Goal: Task Accomplishment & Management: Manage account settings

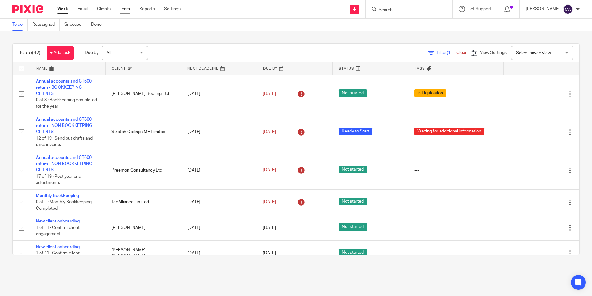
click at [127, 6] on link "Team" at bounding box center [125, 9] width 10 height 6
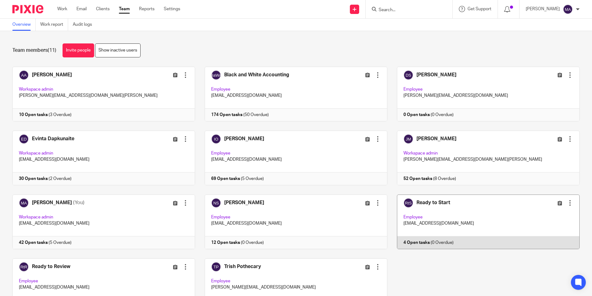
click at [410, 200] on link at bounding box center [484, 221] width 192 height 55
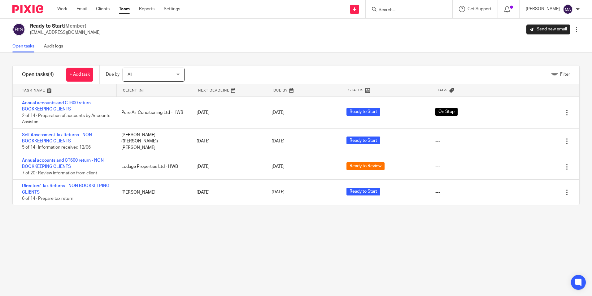
click at [281, 44] on div "Open tasks Audit logs" at bounding box center [296, 46] width 592 height 12
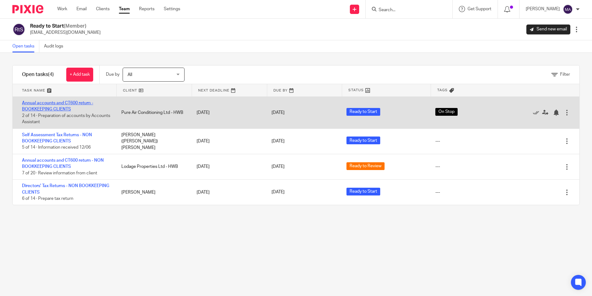
click at [46, 107] on link "Annual accounts and CT600 return - BOOKKEEPING CLIENTS" at bounding box center [57, 106] width 71 height 11
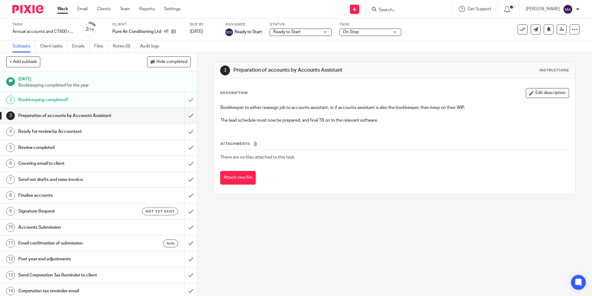
drag, startPoint x: 0, startPoint y: 0, endPoint x: 379, endPoint y: 30, distance: 380.0
click at [379, 30] on span "On Stop" at bounding box center [366, 32] width 46 height 7
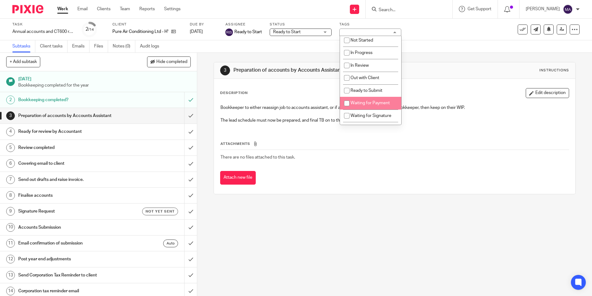
scroll to position [81, 0]
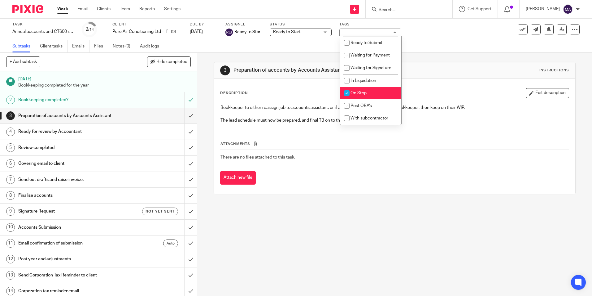
click at [362, 93] on span "On Stop" at bounding box center [359, 93] width 16 height 4
checkbox input "false"
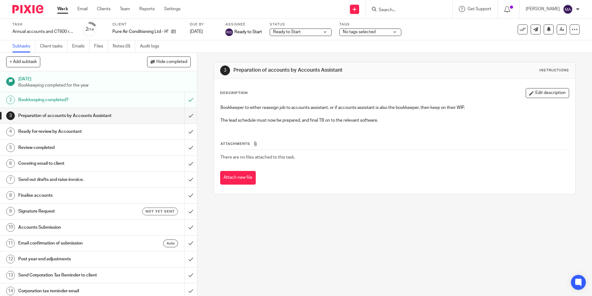
click at [477, 55] on div "3 Preparation of accounts by Accounts Assistant Instructions Description Edit d…" at bounding box center [395, 128] width 362 height 151
click at [560, 31] on icon at bounding box center [562, 29] width 5 height 5
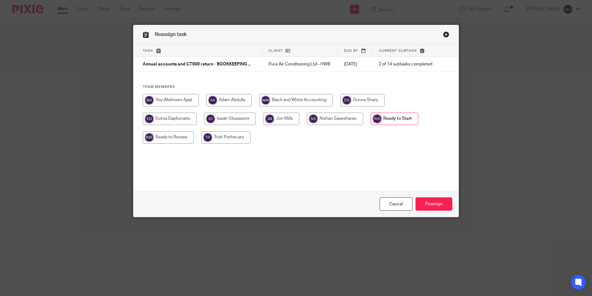
click at [330, 120] on input "radio" at bounding box center [335, 118] width 56 height 12
radio input "true"
click at [437, 195] on div "Cancel Reassign" at bounding box center [296, 204] width 325 height 26
click at [436, 202] on input "Reassign" at bounding box center [434, 203] width 37 height 13
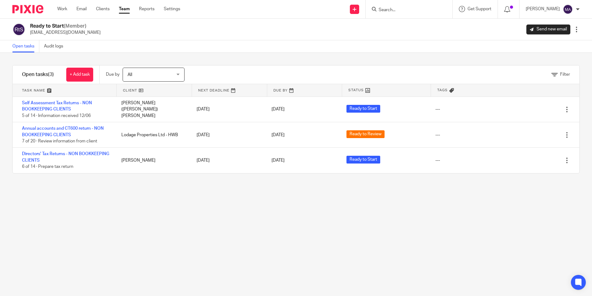
click at [120, 8] on link "Team" at bounding box center [124, 9] width 11 height 6
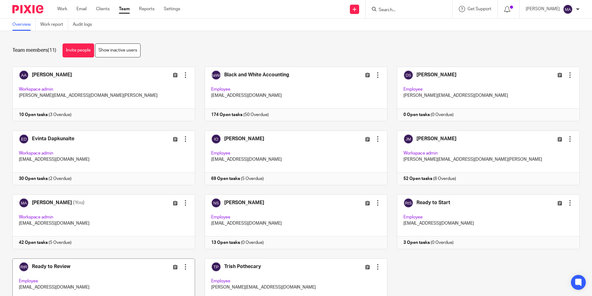
click at [51, 265] on link at bounding box center [99, 285] width 192 height 55
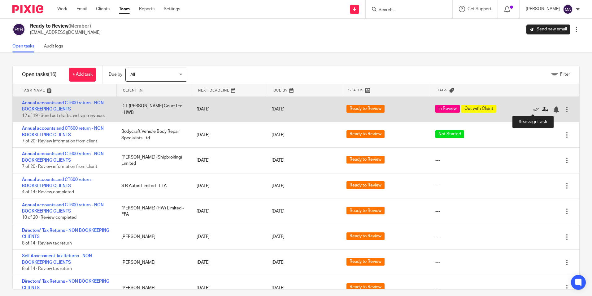
click at [542, 108] on icon at bounding box center [545, 109] width 6 height 6
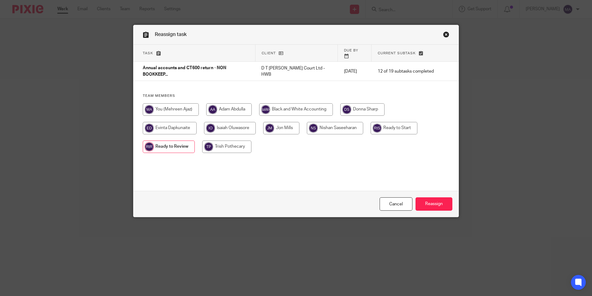
click at [226, 122] on input "radio" at bounding box center [230, 128] width 52 height 12
radio input "true"
click at [436, 207] on input "Reassign" at bounding box center [434, 203] width 37 height 13
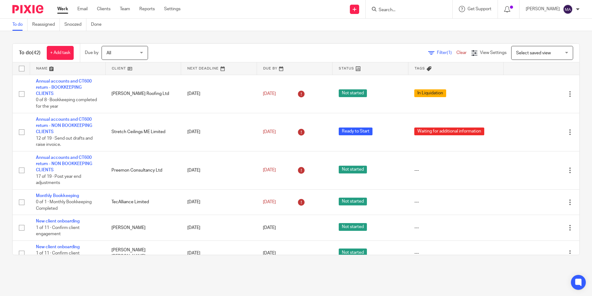
click at [124, 7] on link "Team" at bounding box center [125, 9] width 10 height 6
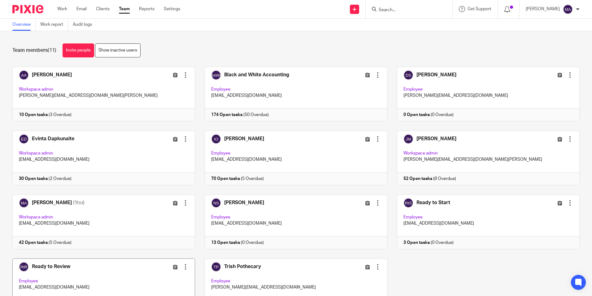
click at [50, 269] on link at bounding box center [99, 285] width 192 height 55
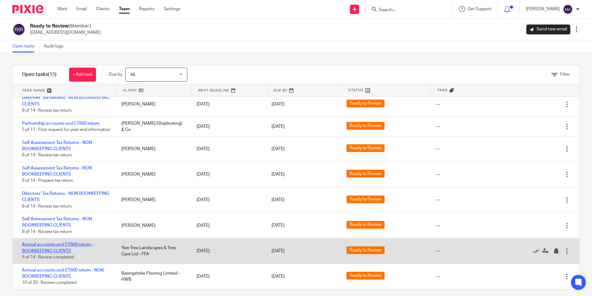
scroll to position [6, 0]
